Goal: Task Accomplishment & Management: Manage account settings

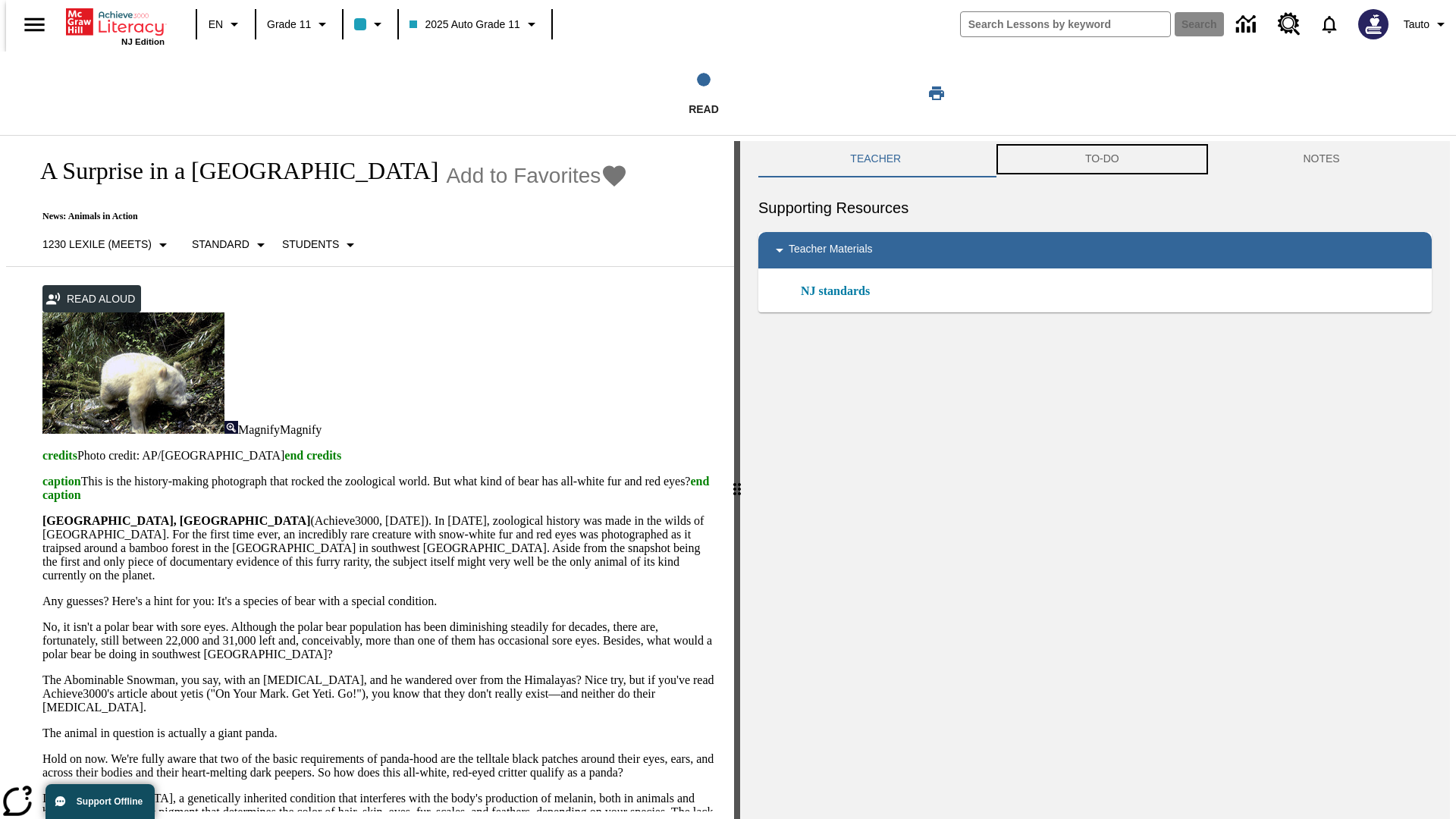
click at [1102, 159] on button "TO-DO" at bounding box center [1103, 159] width 218 height 37
